Goal: Transaction & Acquisition: Obtain resource

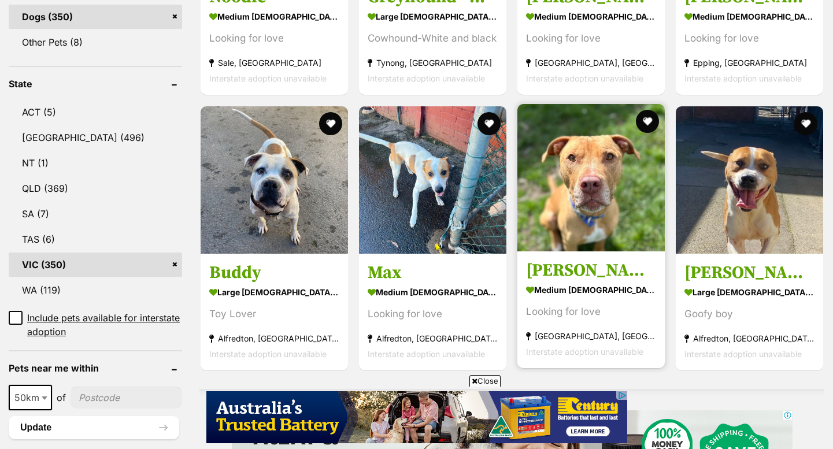
scroll to position [658, 0]
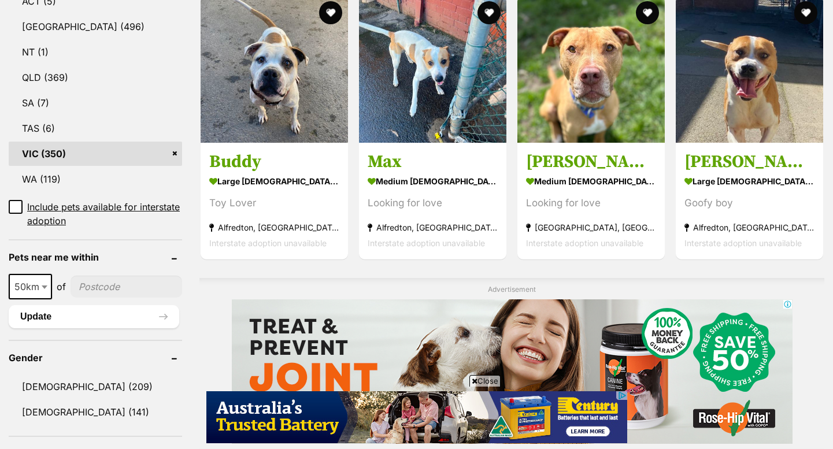
click at [483, 374] on img at bounding box center [511, 371] width 561 height 144
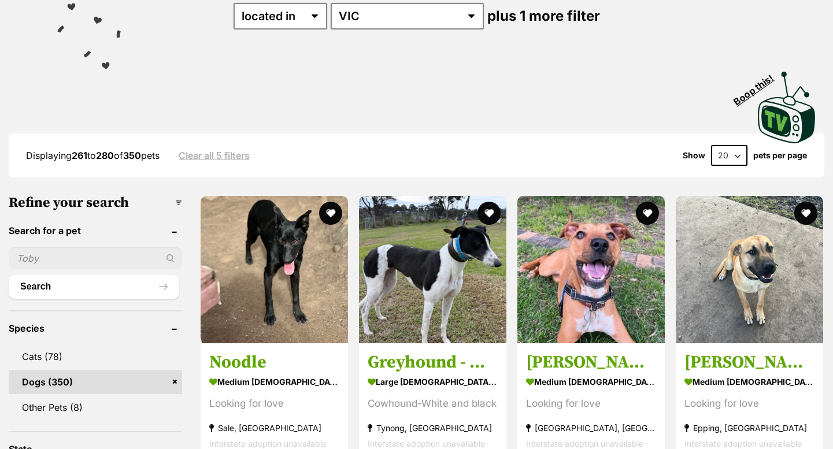
scroll to position [0, 0]
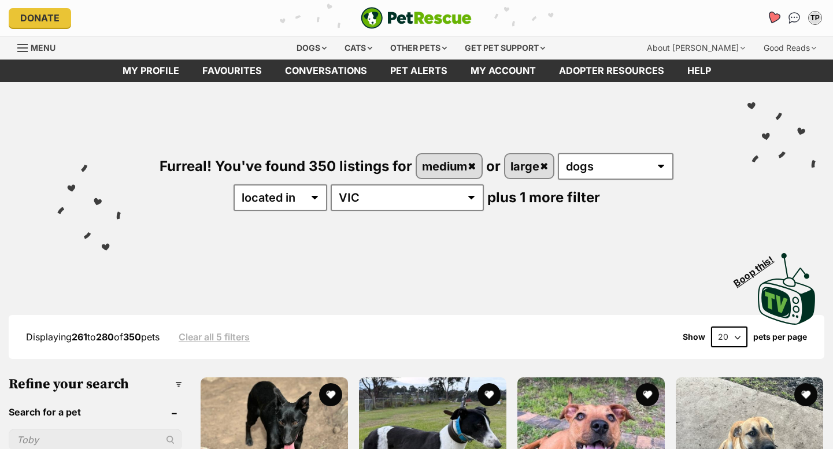
click at [769, 9] on link "Favourites" at bounding box center [773, 18] width 24 height 24
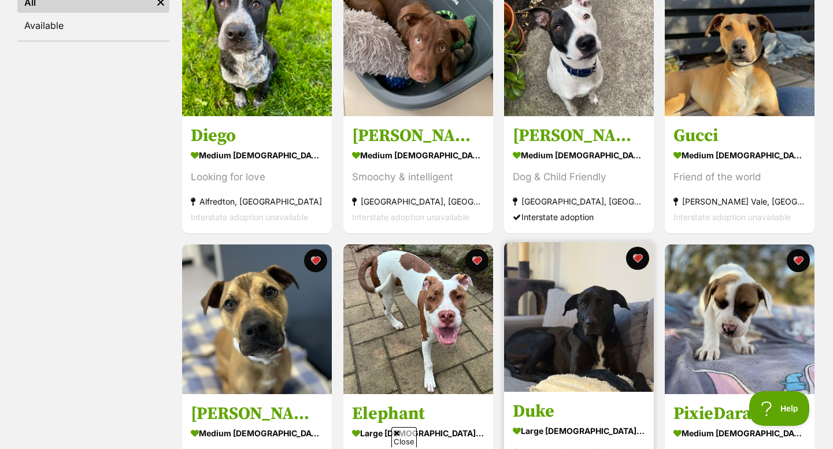
click at [614, 302] on img at bounding box center [579, 317] width 150 height 150
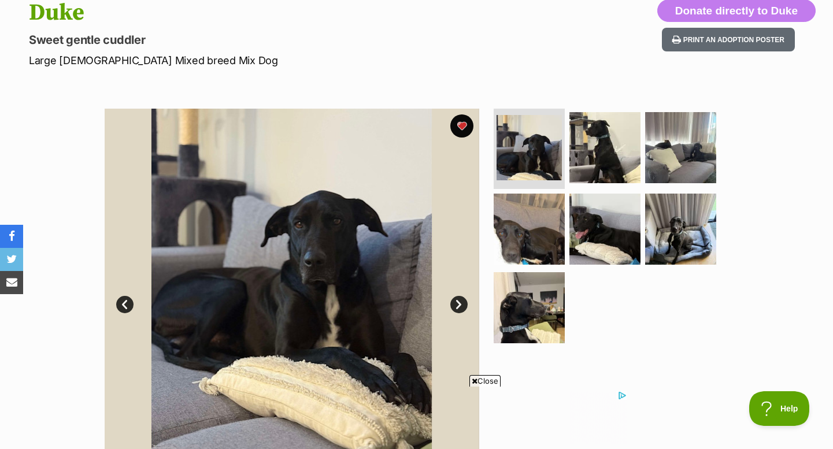
click at [484, 378] on span "Close" at bounding box center [484, 381] width 31 height 12
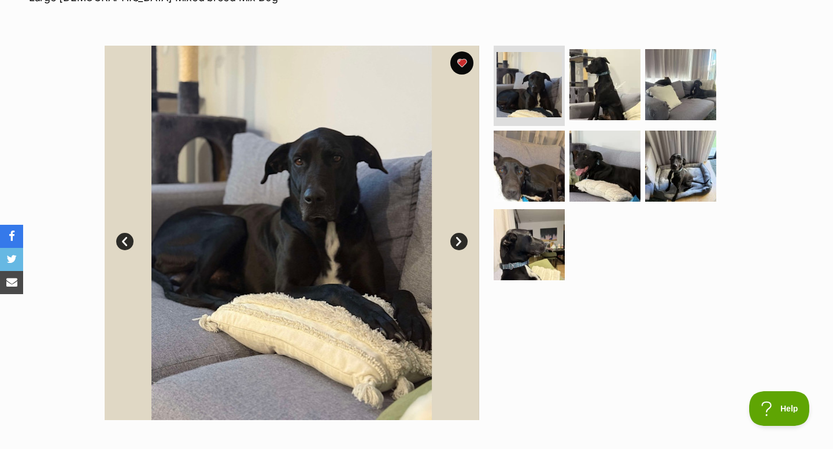
scroll to position [195, 0]
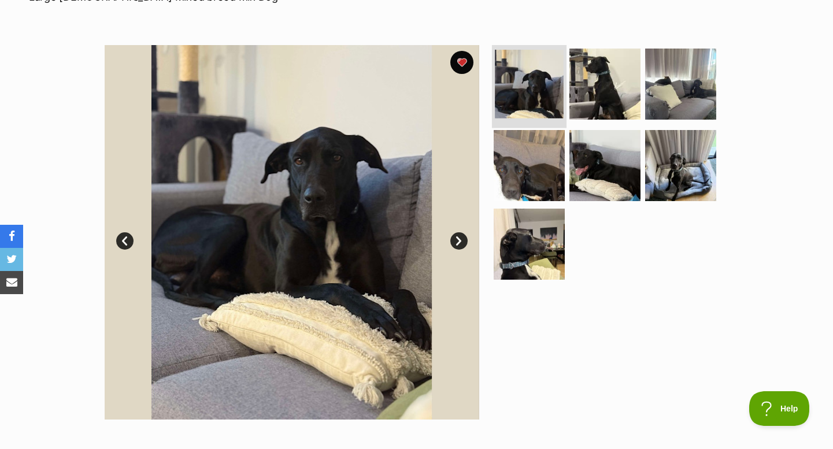
click at [528, 100] on img at bounding box center [529, 84] width 69 height 69
click at [454, 241] on link "Next" at bounding box center [458, 240] width 17 height 17
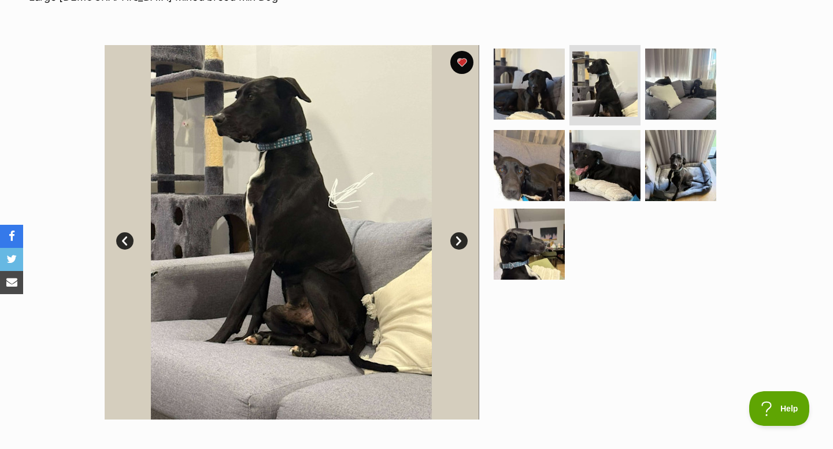
click at [454, 241] on link "Next" at bounding box center [458, 240] width 17 height 17
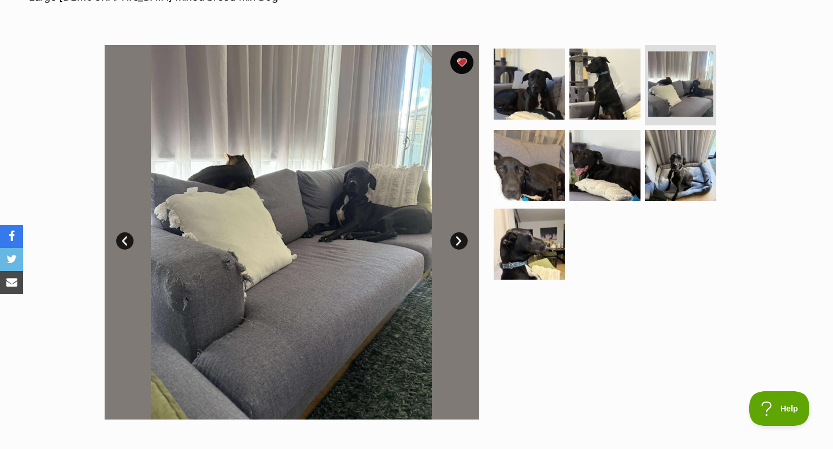
click at [454, 241] on link "Next" at bounding box center [458, 240] width 17 height 17
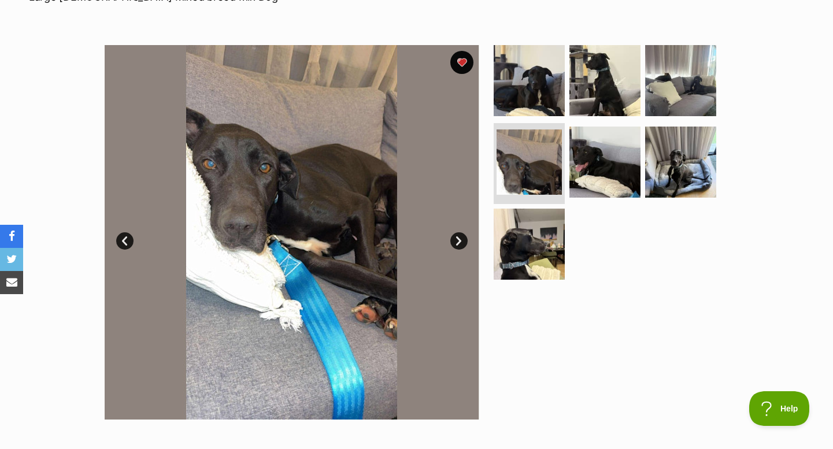
click at [454, 241] on link "Next" at bounding box center [458, 240] width 17 height 17
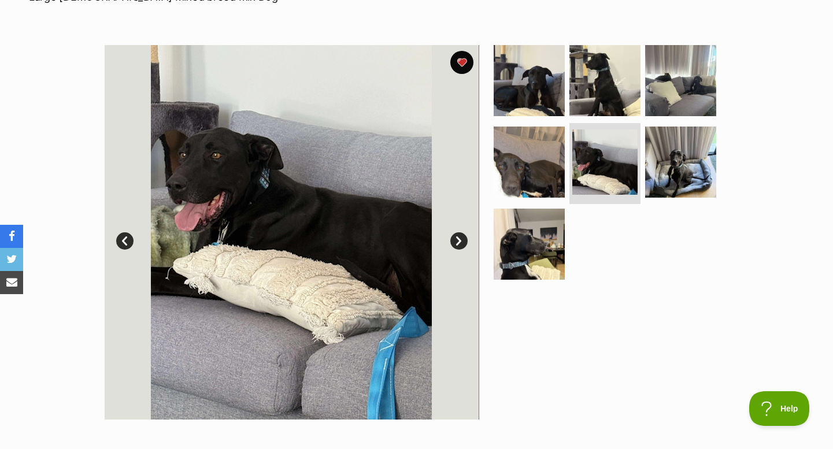
click at [454, 241] on link "Next" at bounding box center [458, 240] width 17 height 17
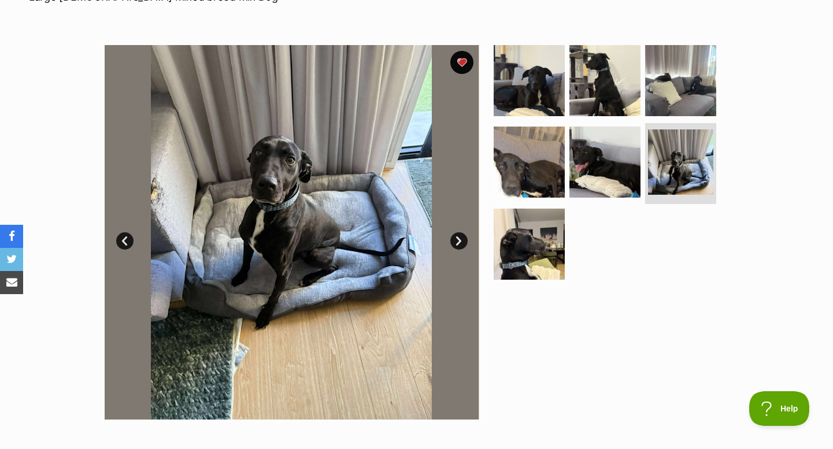
click at [454, 241] on link "Next" at bounding box center [458, 240] width 17 height 17
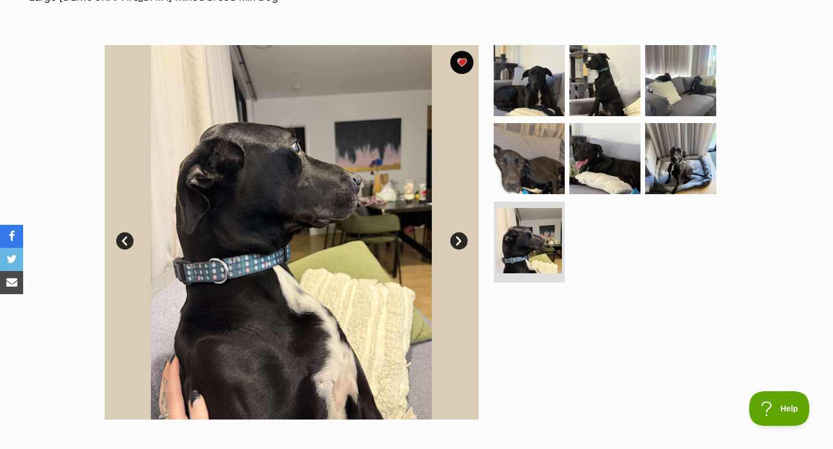
click at [454, 241] on link "Next" at bounding box center [458, 240] width 17 height 17
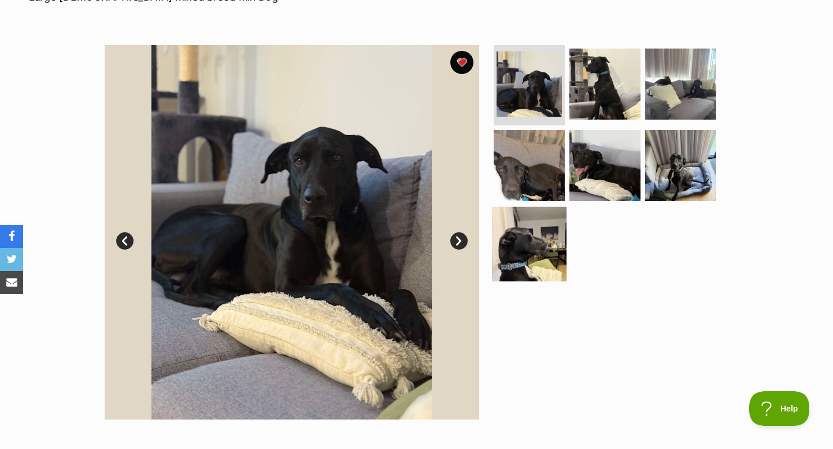
click at [531, 229] on img at bounding box center [529, 244] width 75 height 75
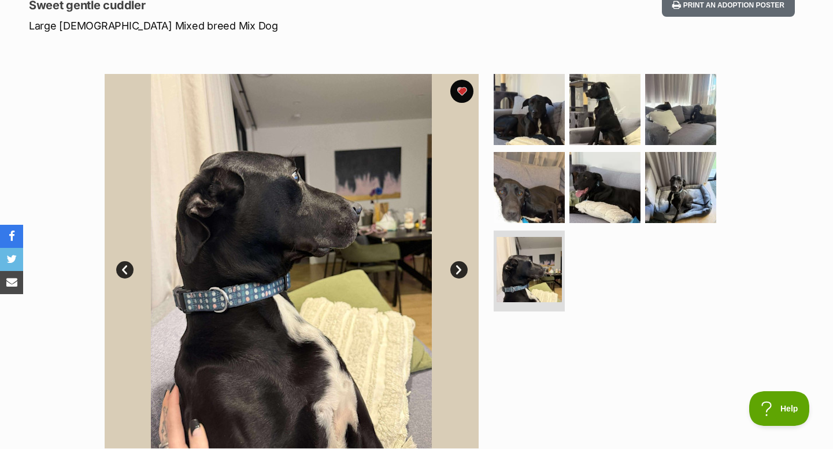
scroll to position [159, 0]
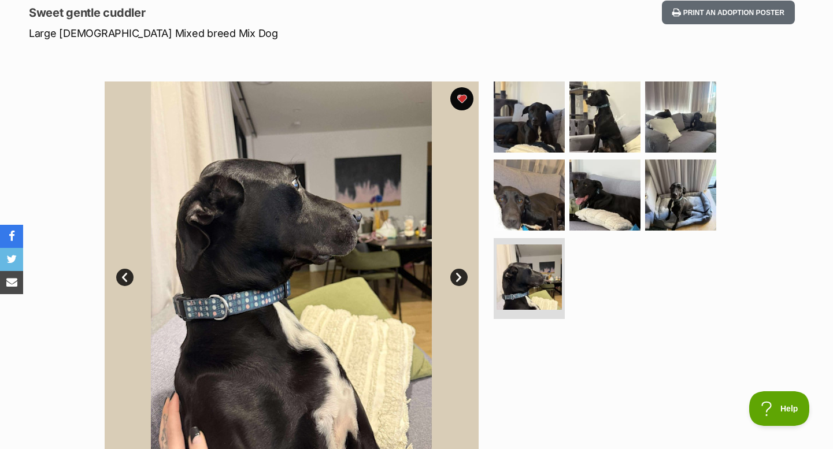
click at [450, 272] on img at bounding box center [291, 268] width 374 height 374
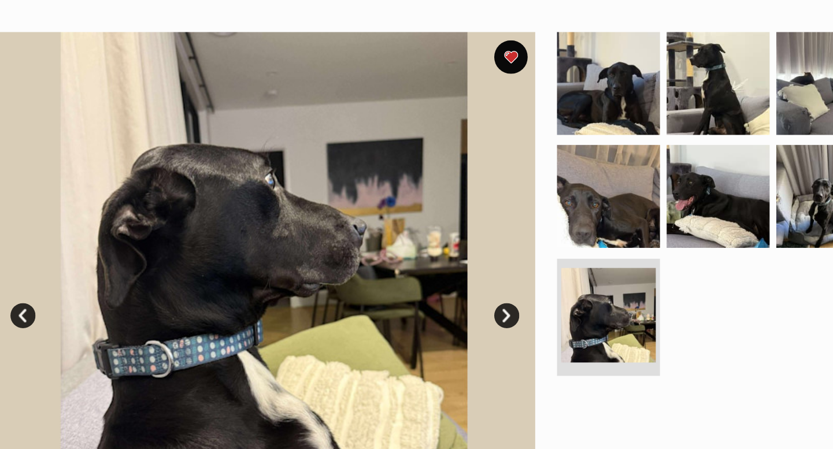
click at [455, 280] on link "Next" at bounding box center [458, 277] width 17 height 17
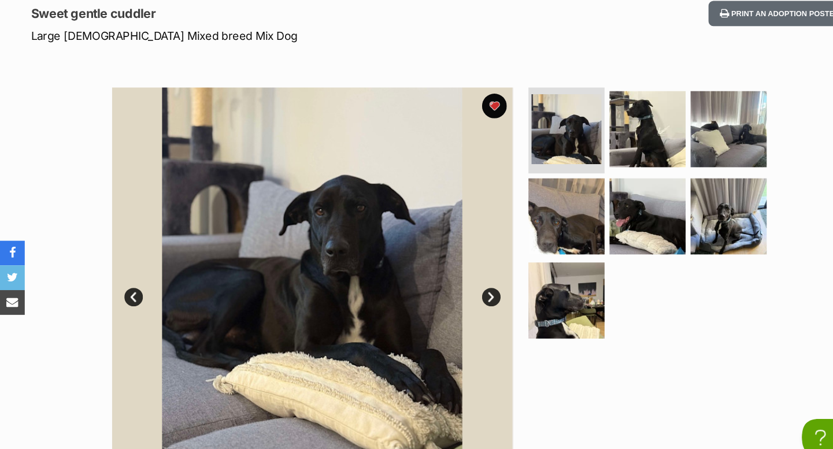
click at [453, 275] on link "Next" at bounding box center [458, 277] width 17 height 17
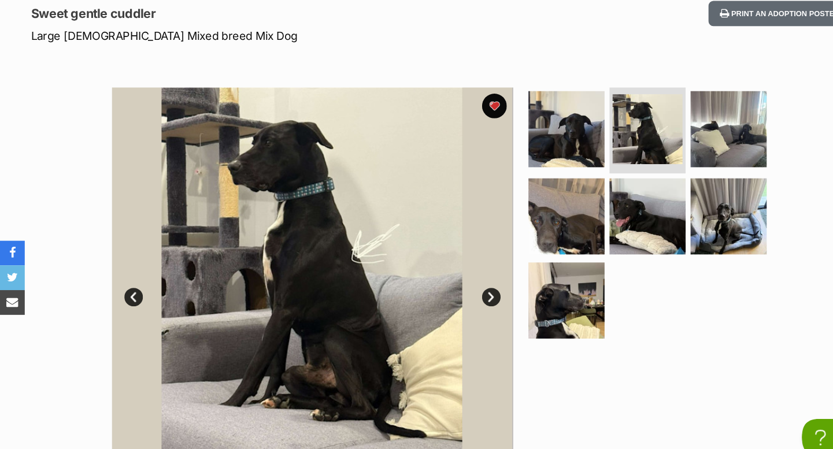
click at [453, 275] on link "Next" at bounding box center [458, 277] width 17 height 17
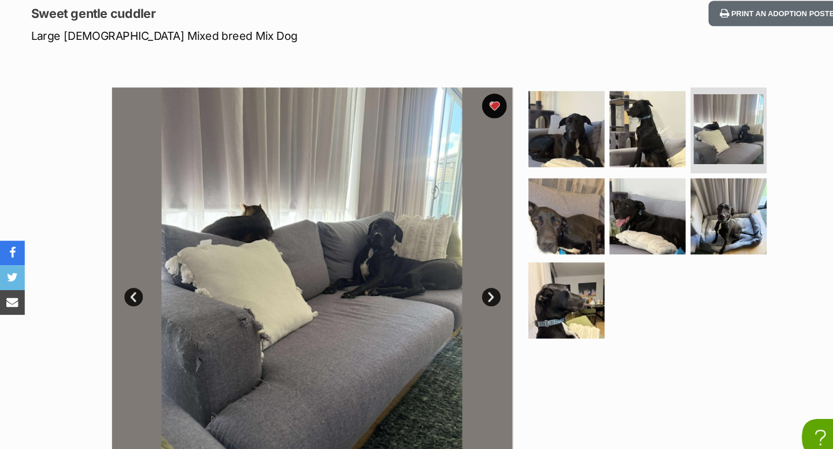
click at [453, 275] on link "Next" at bounding box center [458, 277] width 17 height 17
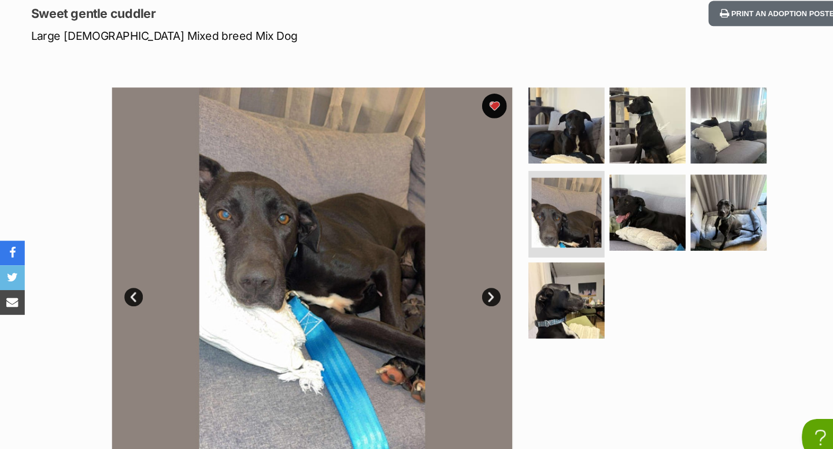
click at [124, 280] on link "Prev" at bounding box center [124, 277] width 17 height 17
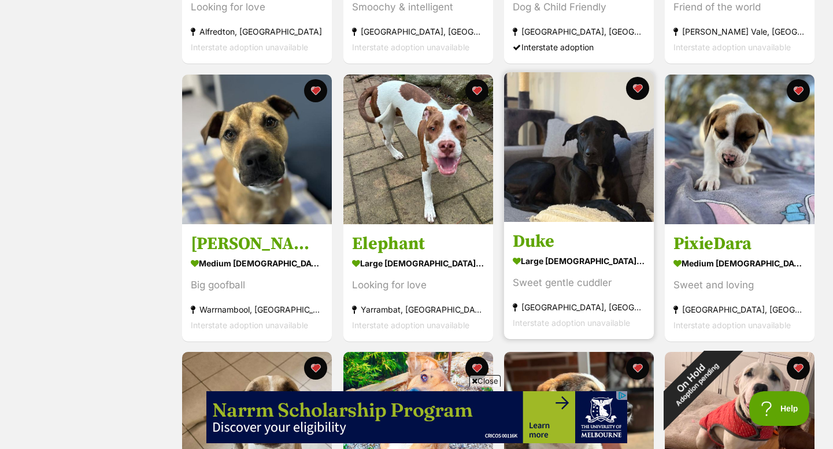
click at [588, 136] on img at bounding box center [579, 147] width 150 height 150
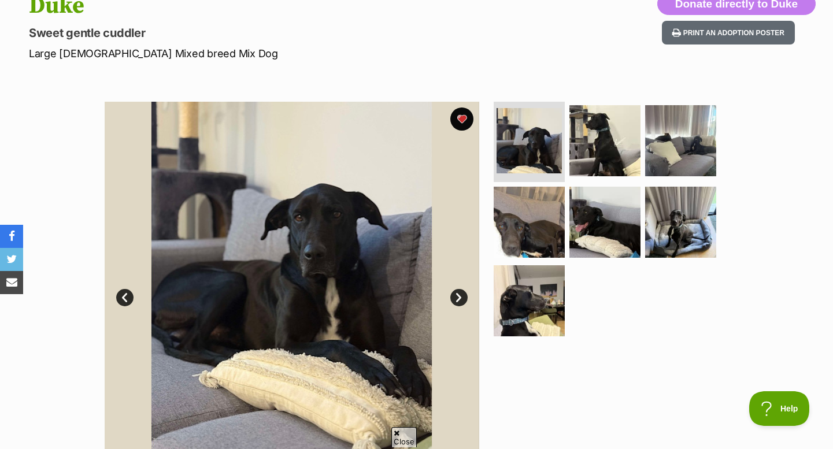
scroll to position [149, 0]
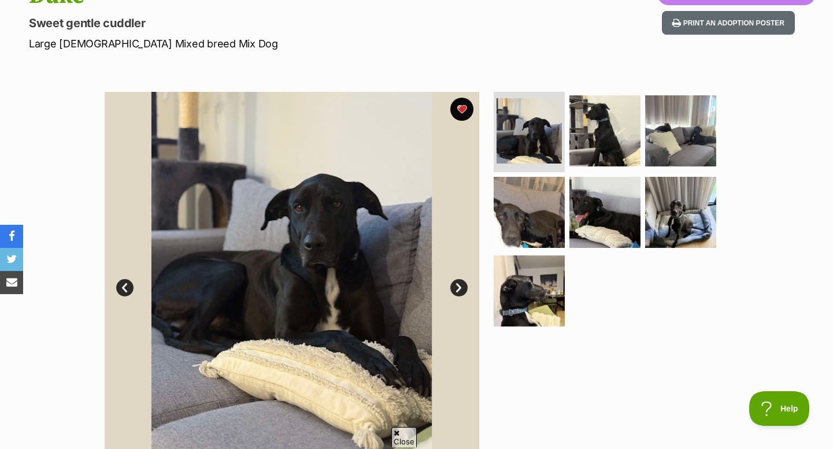
click at [452, 299] on img at bounding box center [292, 279] width 374 height 374
click at [452, 290] on link "Next" at bounding box center [458, 287] width 17 height 17
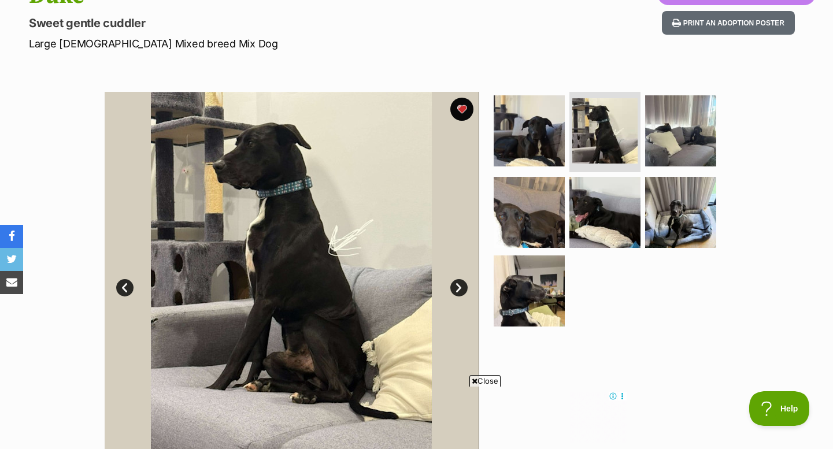
click at [455, 292] on link "Next" at bounding box center [458, 287] width 17 height 17
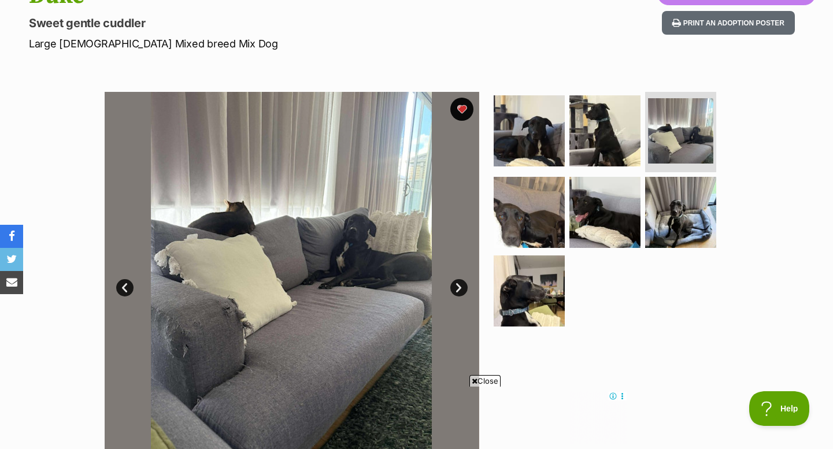
scroll to position [154, 0]
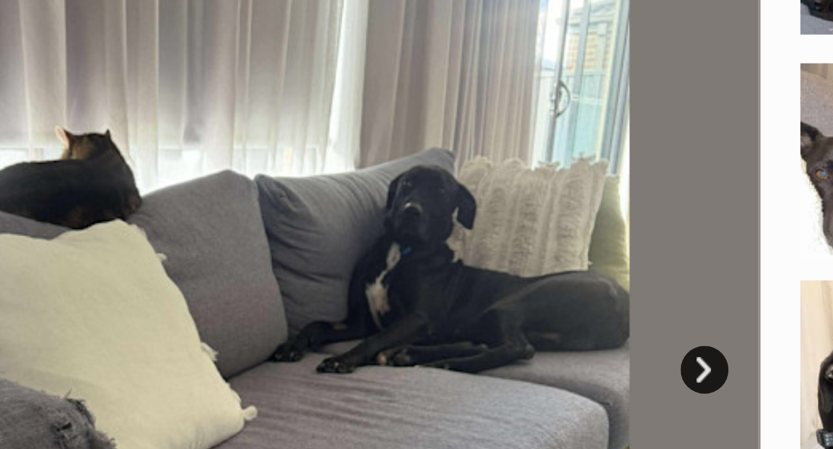
click at [458, 283] on link "Next" at bounding box center [458, 281] width 17 height 17
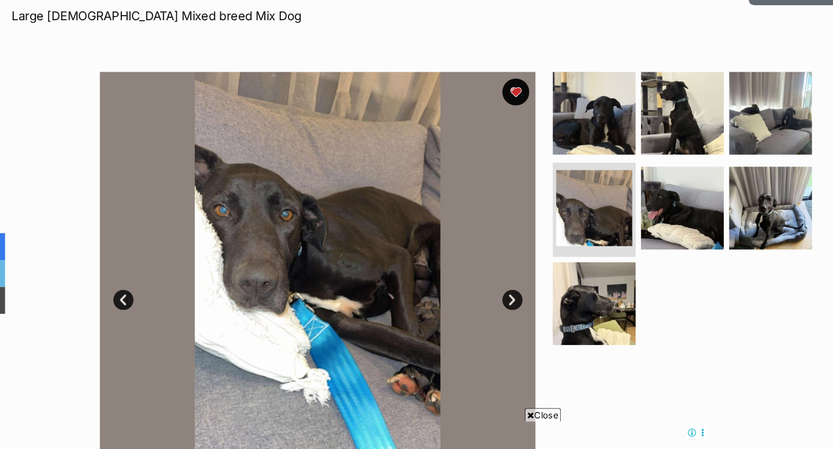
scroll to position [0, 0]
click at [456, 286] on link "Next" at bounding box center [458, 281] width 17 height 17
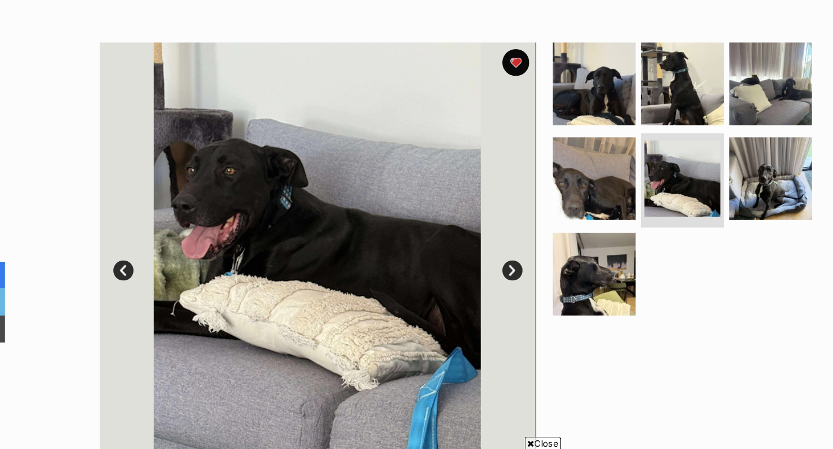
click at [465, 236] on link "Next" at bounding box center [458, 232] width 17 height 17
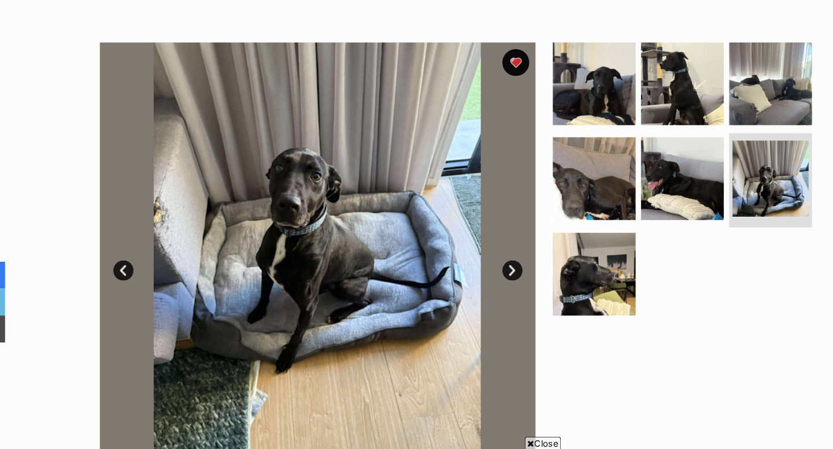
click at [456, 229] on link "Next" at bounding box center [458, 232] width 17 height 17
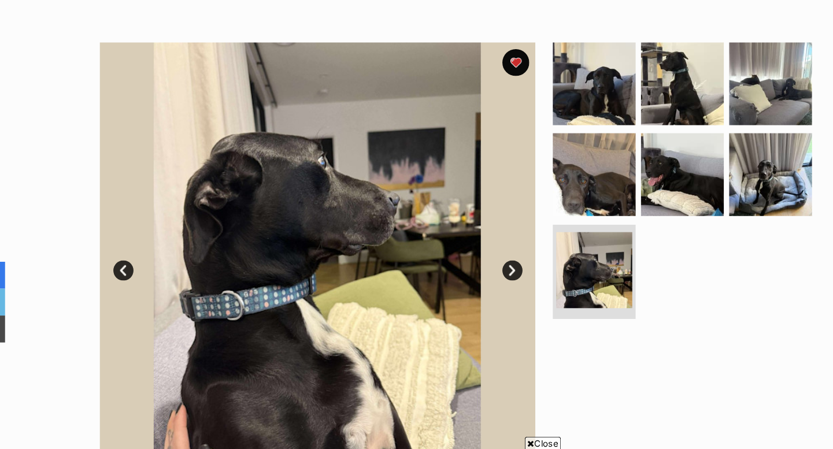
click at [456, 229] on link "Next" at bounding box center [458, 232] width 17 height 17
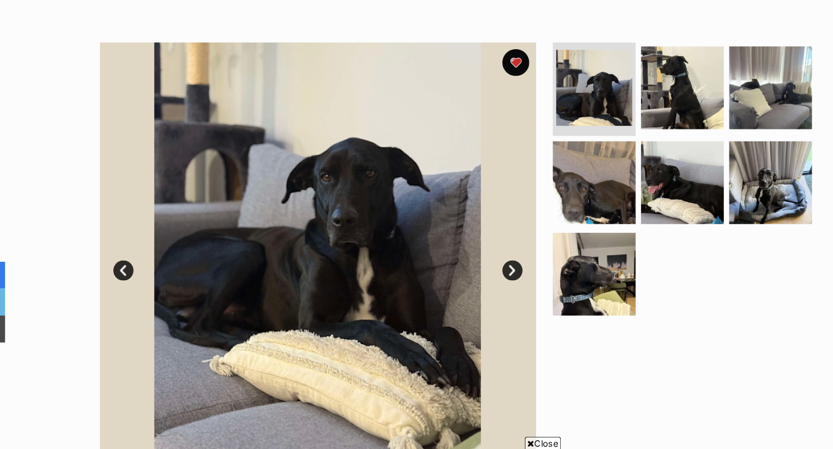
click at [456, 229] on link "Next" at bounding box center [458, 232] width 17 height 17
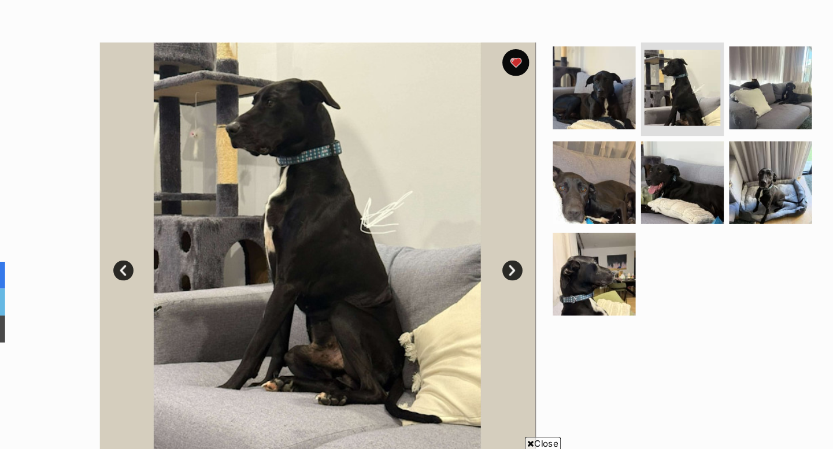
click at [456, 229] on link "Next" at bounding box center [458, 232] width 17 height 17
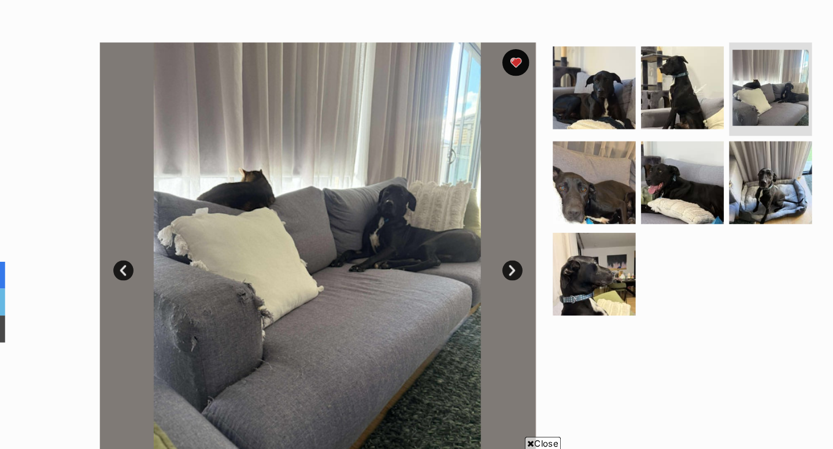
click at [456, 229] on link "Next" at bounding box center [458, 232] width 17 height 17
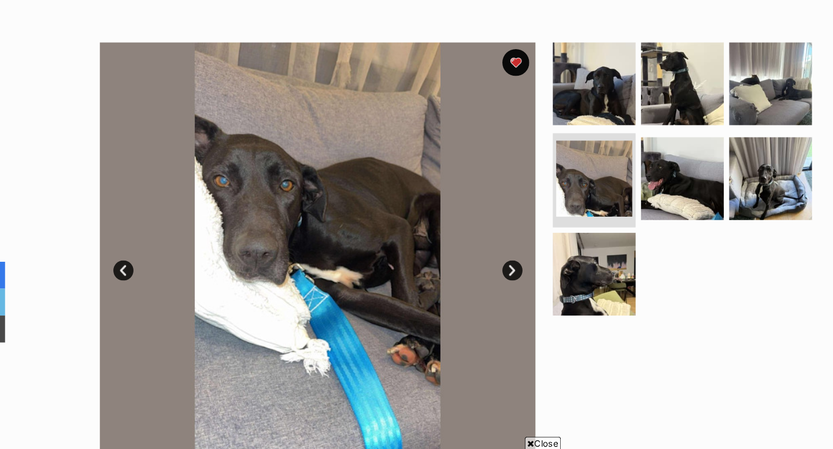
click at [456, 229] on link "Next" at bounding box center [458, 232] width 17 height 17
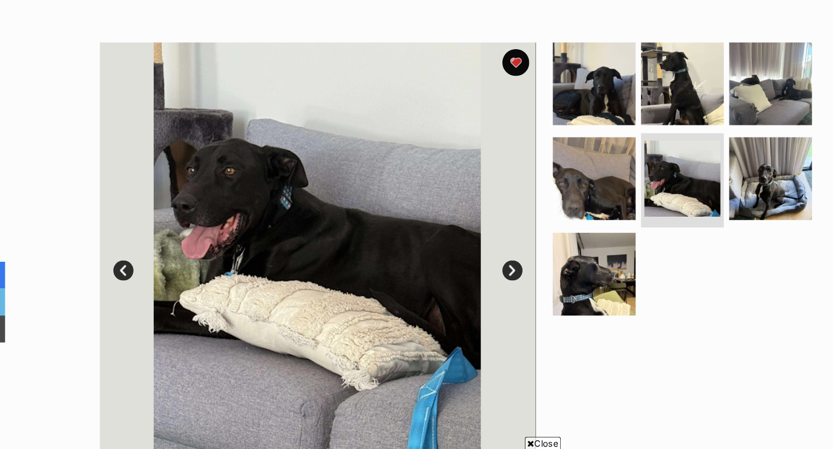
click at [456, 229] on link "Next" at bounding box center [458, 232] width 17 height 17
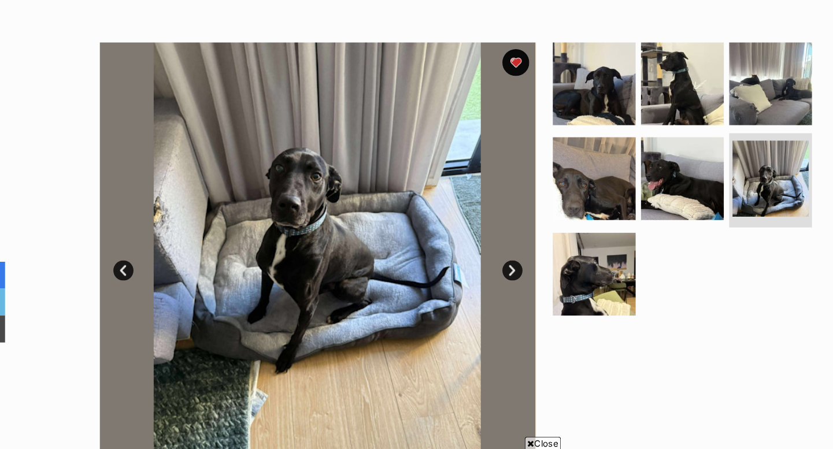
click at [456, 229] on link "Next" at bounding box center [458, 232] width 17 height 17
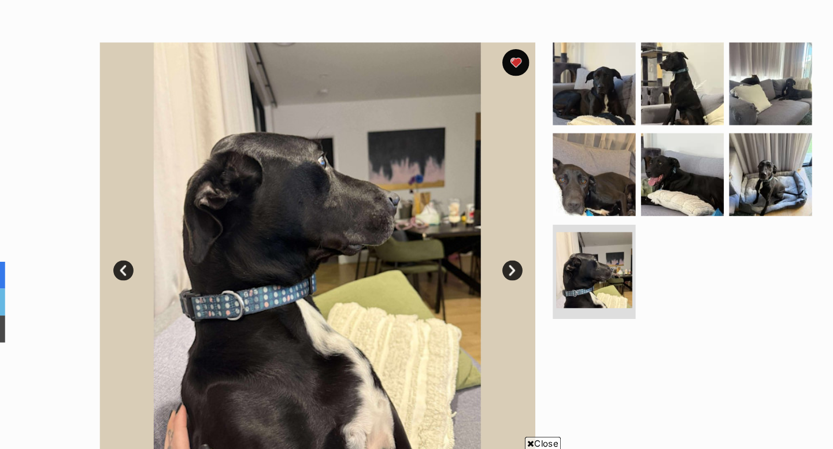
click at [456, 229] on link "Next" at bounding box center [458, 232] width 17 height 17
